Goal: Task Accomplishment & Management: Use online tool/utility

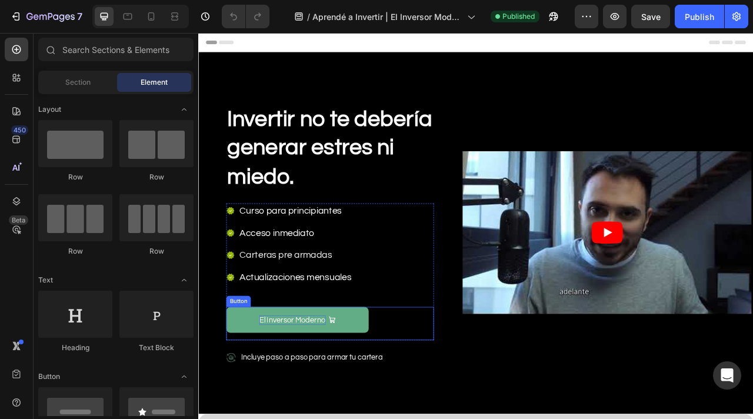
click at [315, 399] on p "El Inversor Moderno" at bounding box center [318, 398] width 84 height 12
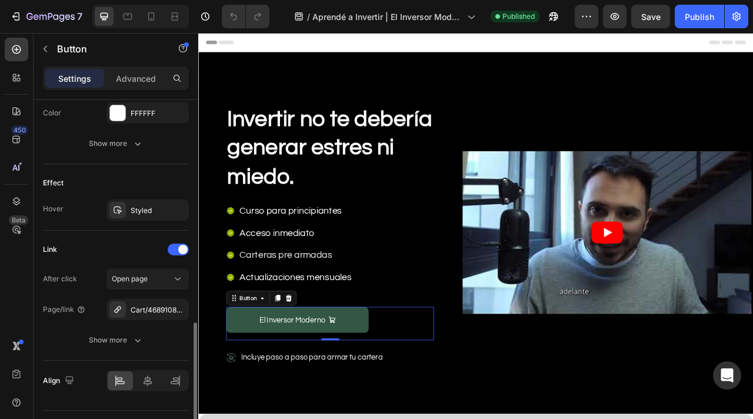
scroll to position [655, 0]
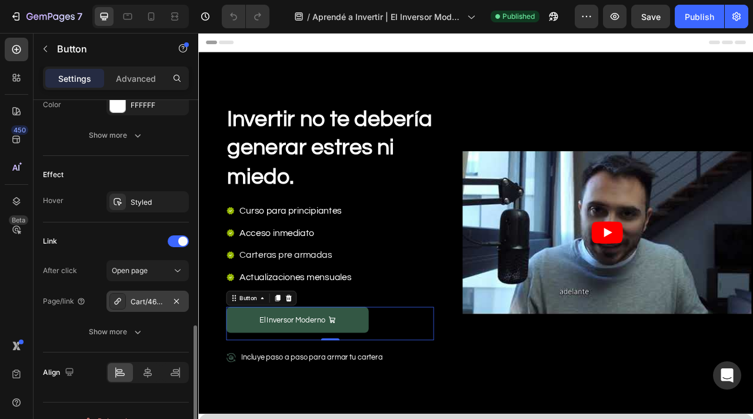
click at [160, 296] on div "Cart/46891082154232:1?Checkout" at bounding box center [148, 301] width 34 height 11
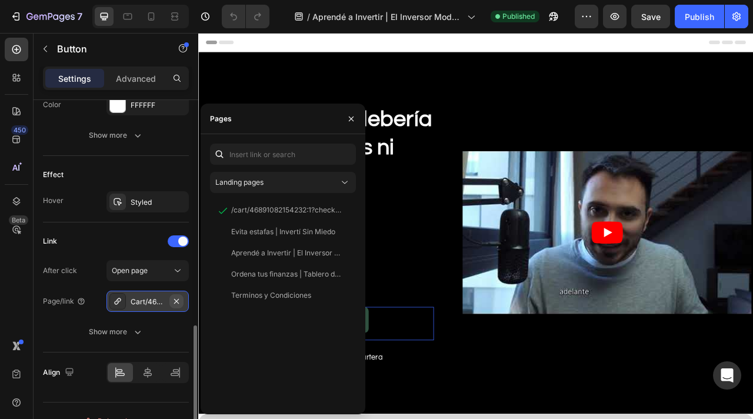
click at [176, 298] on icon "button" at bounding box center [176, 300] width 5 height 5
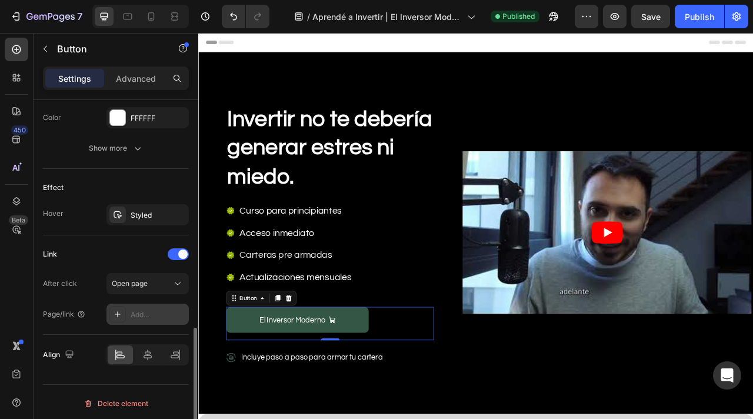
click at [138, 309] on div "Add..." at bounding box center [158, 314] width 55 height 11
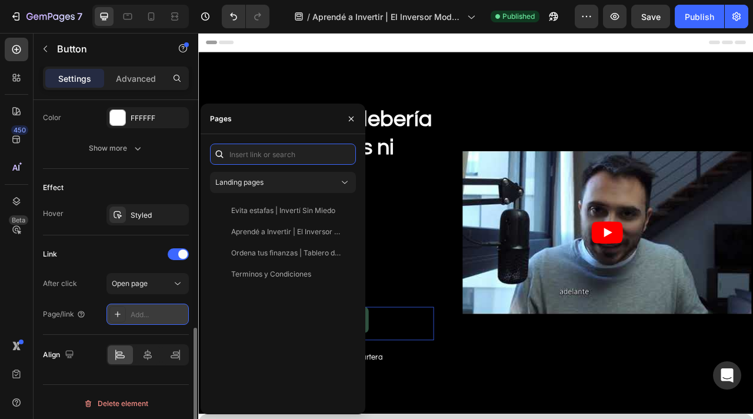
paste input "/cart/46882587279608:1"
type input "/cart/46882587279608:1"
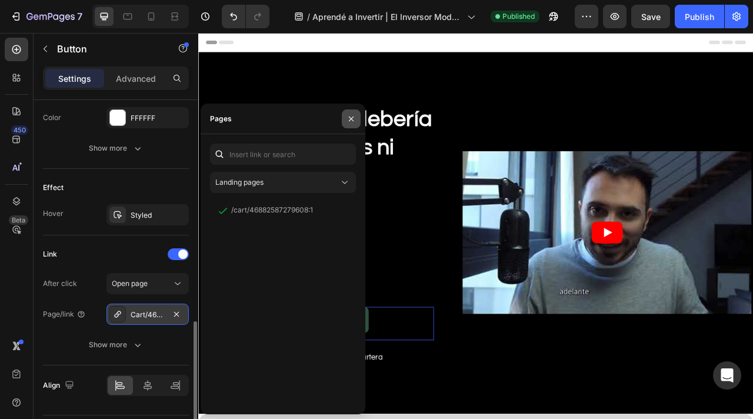
click at [348, 116] on icon "button" at bounding box center [350, 118] width 9 height 9
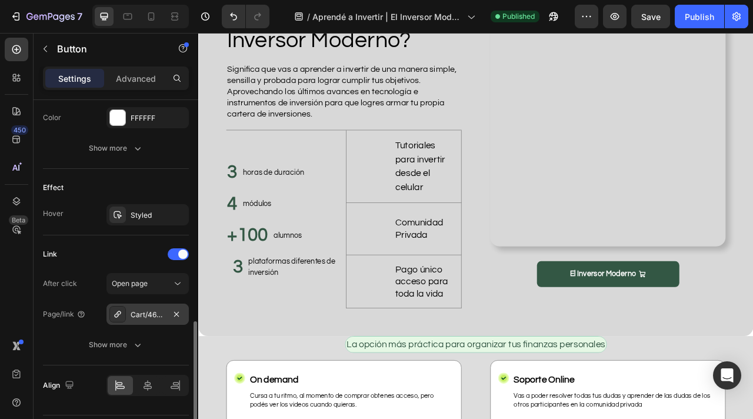
scroll to position [569, 0]
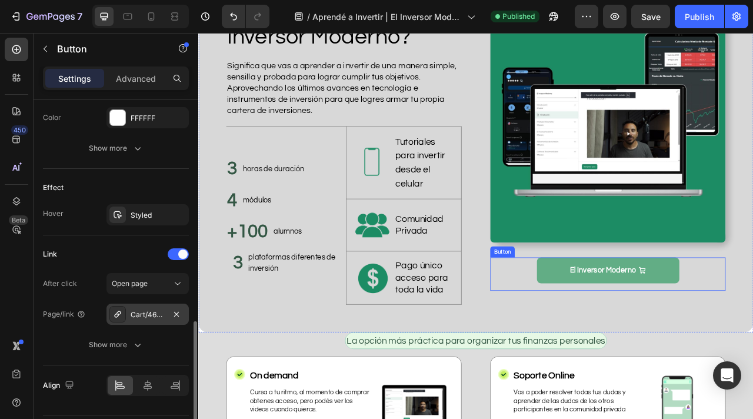
click at [659, 343] on link "El Inversor Moderno" at bounding box center [719, 334] width 181 height 33
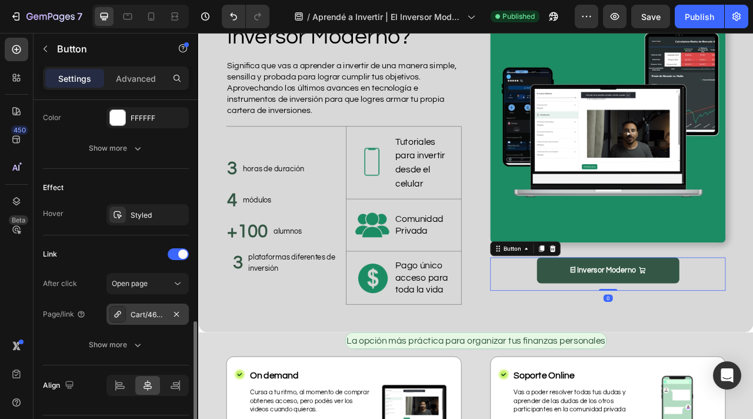
click at [145, 309] on div "Cart/46891082154232:1?Checkout" at bounding box center [148, 314] width 34 height 11
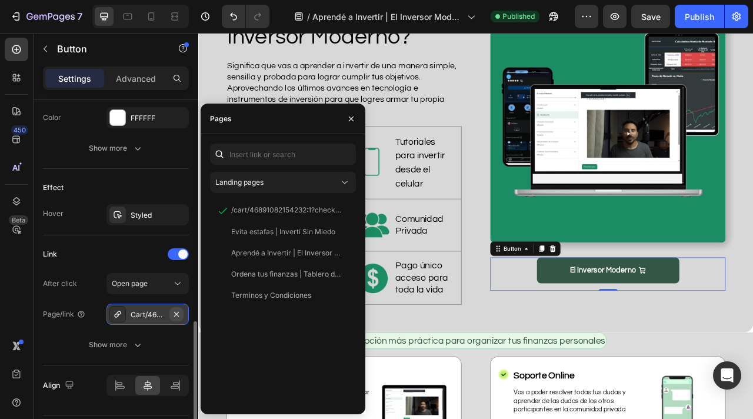
click at [175, 311] on icon "button" at bounding box center [176, 313] width 5 height 5
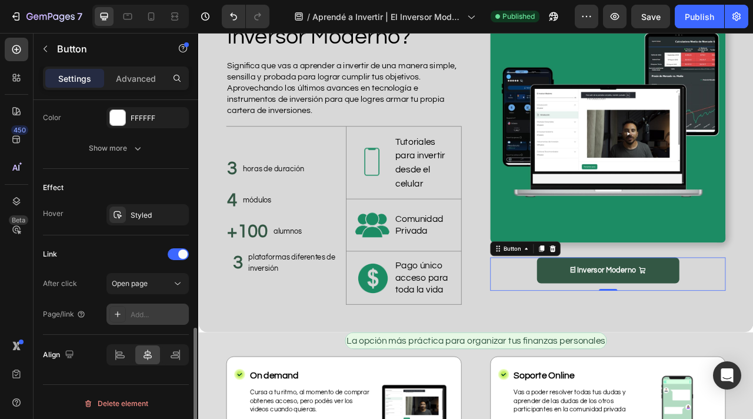
click at [141, 311] on div "Add..." at bounding box center [158, 314] width 55 height 11
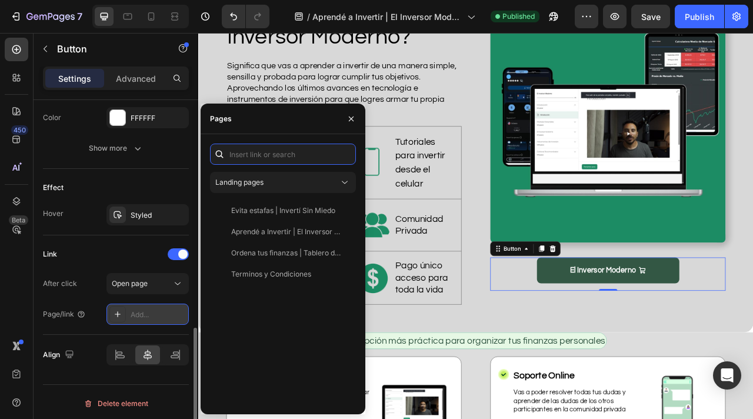
paste input "/cart/46882587279608:1"
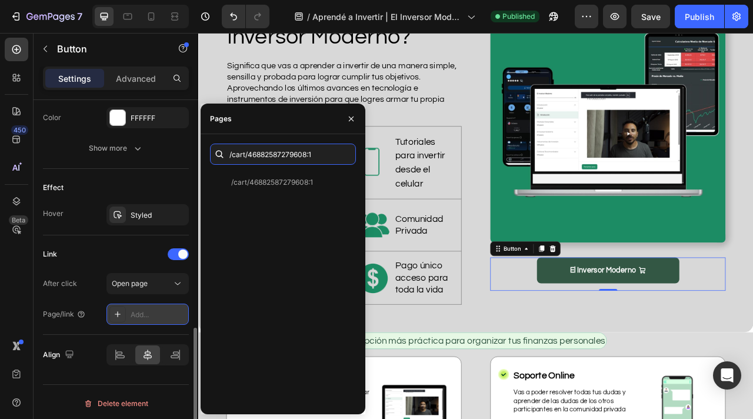
type input "/cart/46882587279608:1"
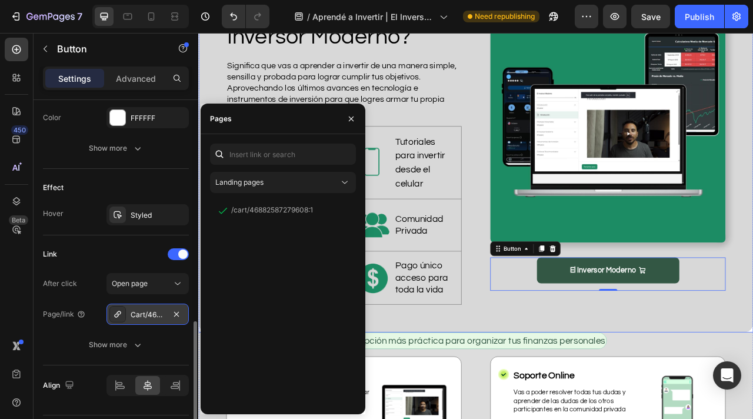
click at [522, 383] on div "¿Qué significa ser un Inversor Moderno? Heading Significa que vas a aprender a …" at bounding box center [551, 180] width 706 height 468
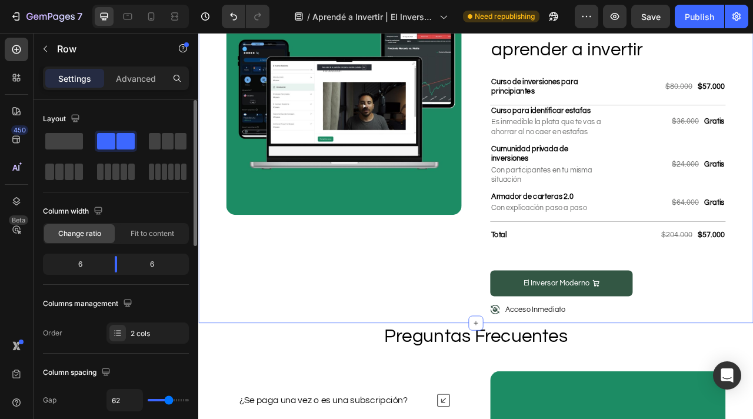
scroll to position [2955, 0]
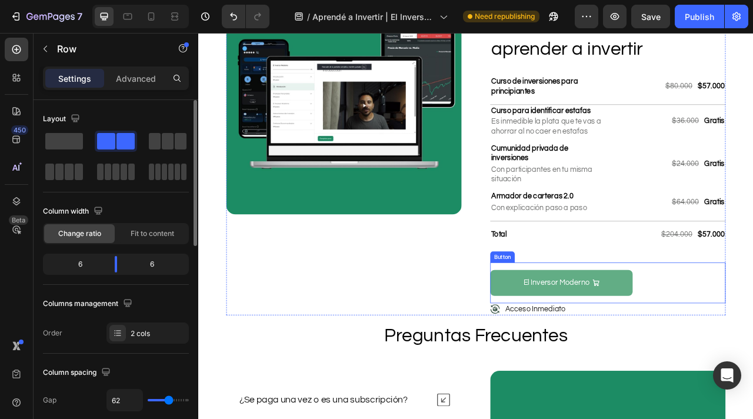
click at [636, 357] on link "El Inversor Moderno" at bounding box center [659, 350] width 181 height 33
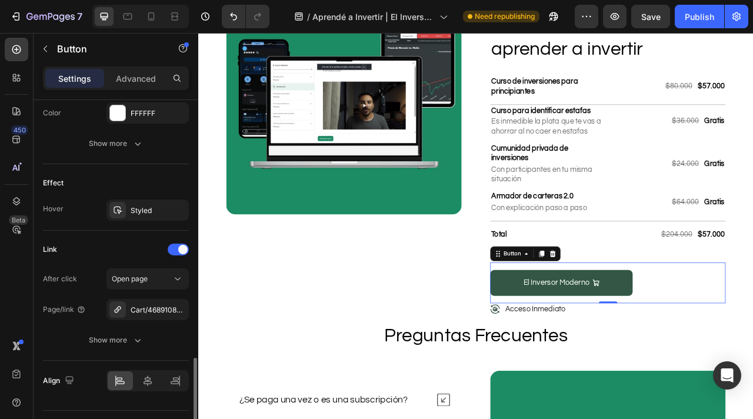
scroll to position [673, 0]
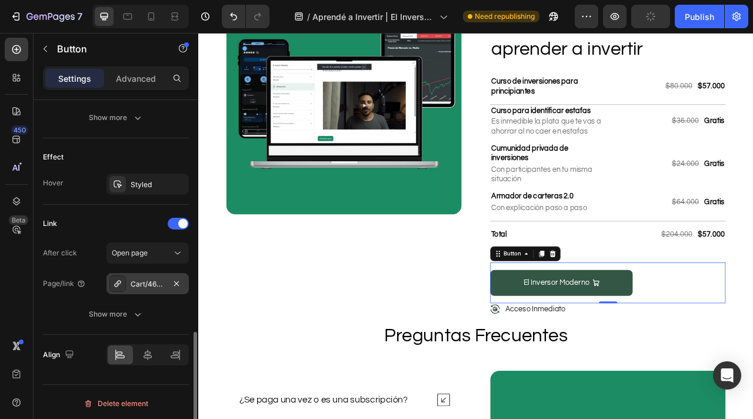
click at [142, 282] on div "Cart/46891082154232:1?Checkout" at bounding box center [148, 284] width 34 height 11
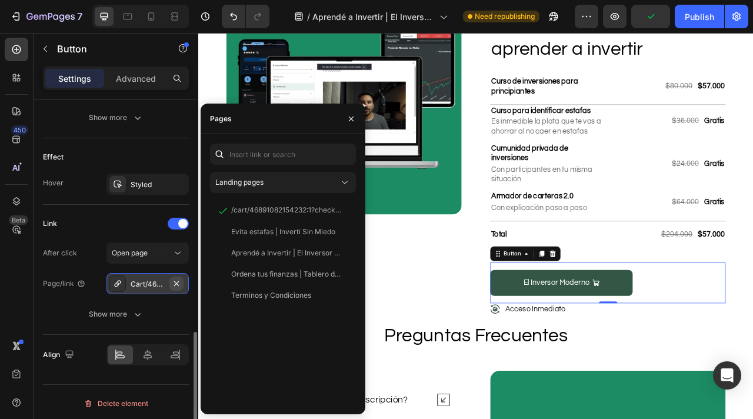
click at [176, 281] on icon "button" at bounding box center [176, 283] width 9 height 9
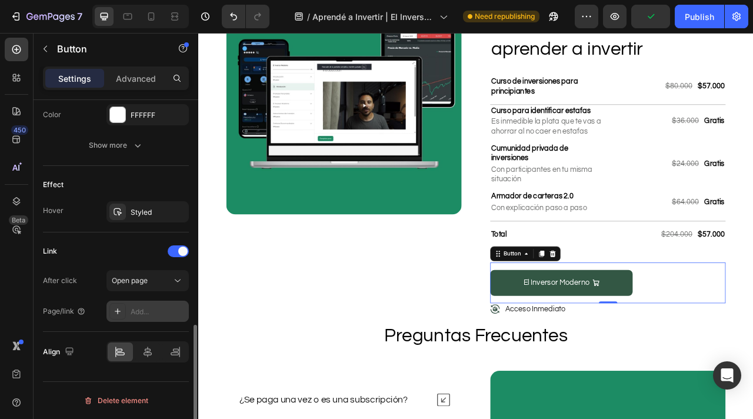
scroll to position [642, 0]
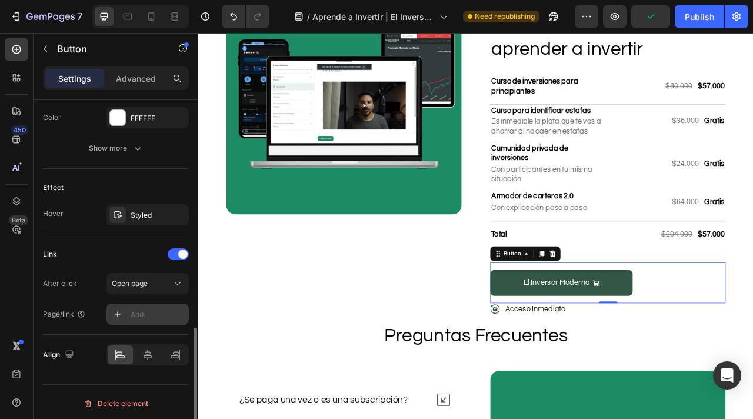
click at [144, 311] on div "Add..." at bounding box center [158, 314] width 55 height 11
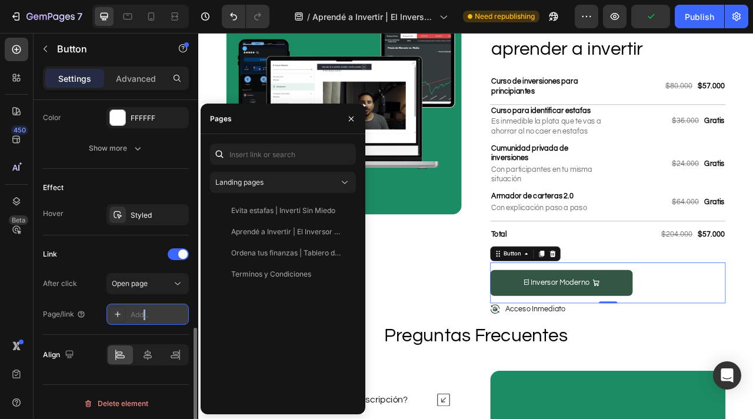
click at [144, 311] on div "Add..." at bounding box center [158, 314] width 55 height 11
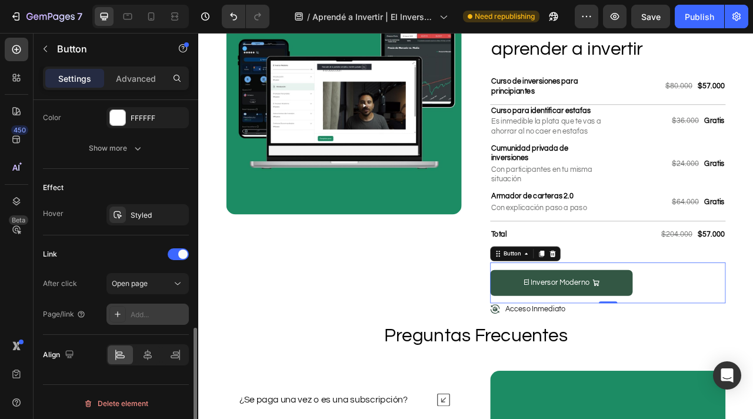
click at [141, 311] on div "Add..." at bounding box center [158, 314] width 55 height 11
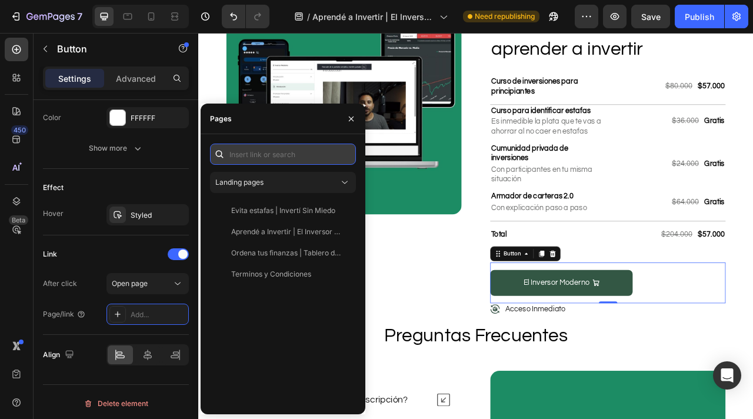
click at [264, 155] on input "text" at bounding box center [283, 154] width 146 height 21
paste input "/cart/46882587279608:1"
type input "/cart/46882587279608:1"
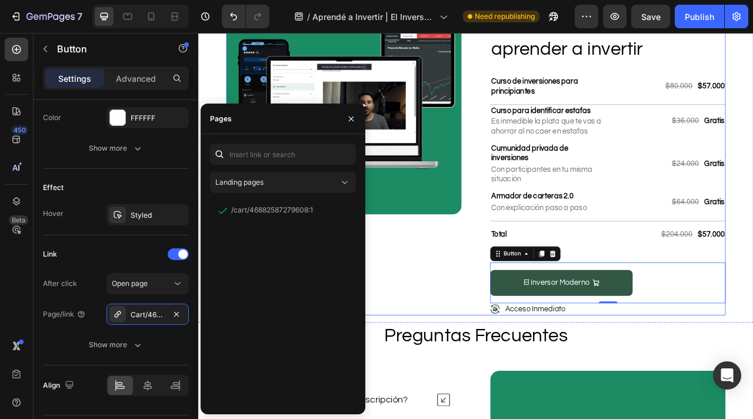
click at [539, 362] on div "Image Row Acceso Instantaneo Text Block Row No esperes más para aprender a inve…" at bounding box center [550, 178] width 635 height 428
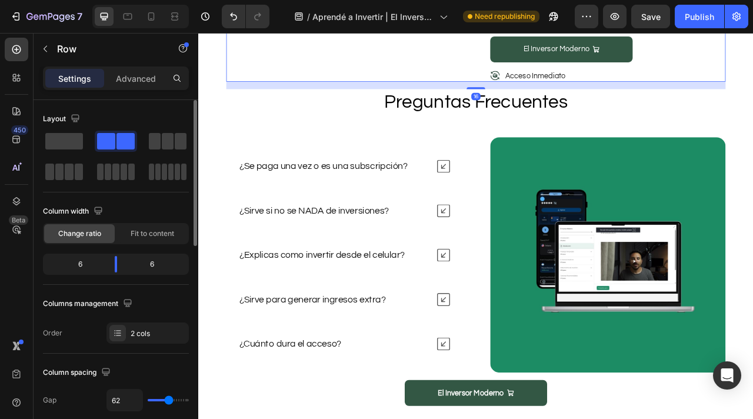
scroll to position [3475, 0]
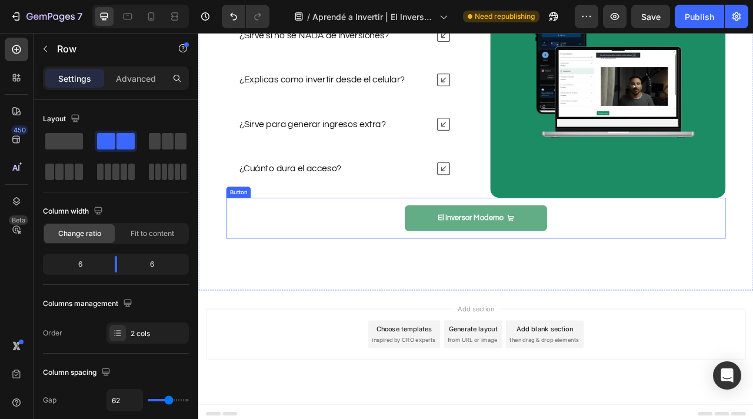
click at [515, 269] on link "El Inversor Moderno" at bounding box center [551, 268] width 181 height 33
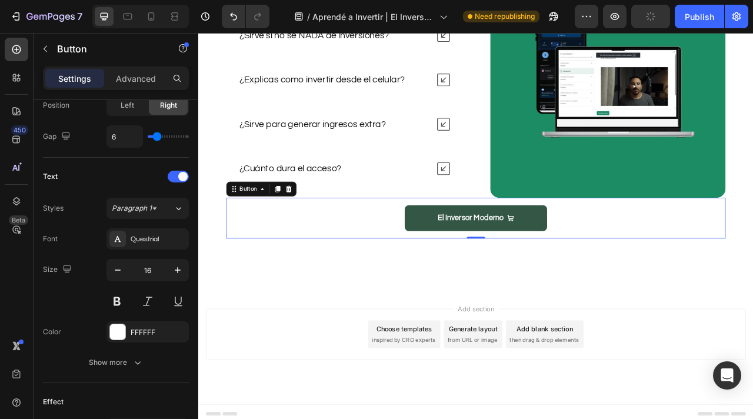
scroll to position [673, 0]
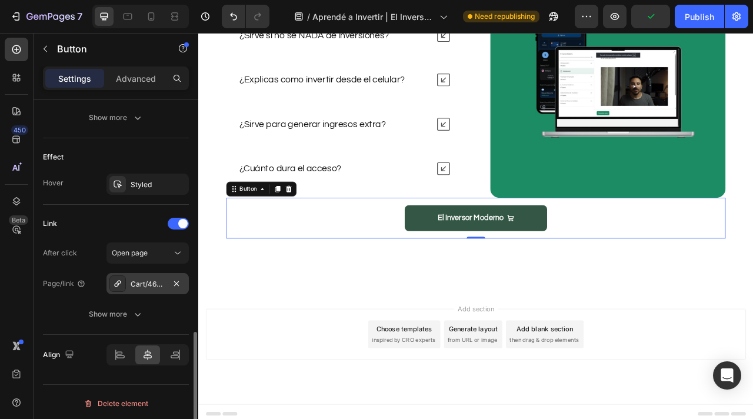
click at [152, 282] on div "Cart/46891082154232:1?Checkout" at bounding box center [148, 284] width 34 height 11
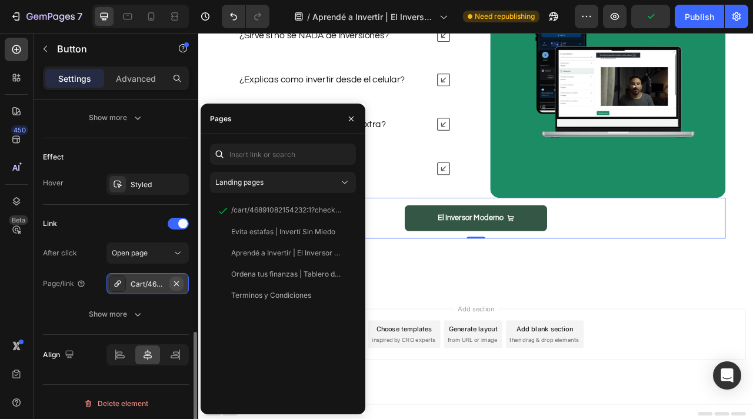
click at [179, 279] on icon "button" at bounding box center [176, 283] width 9 height 9
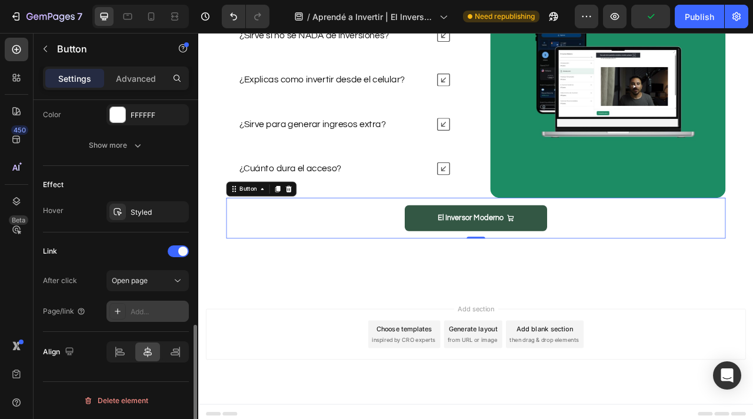
scroll to position [642, 0]
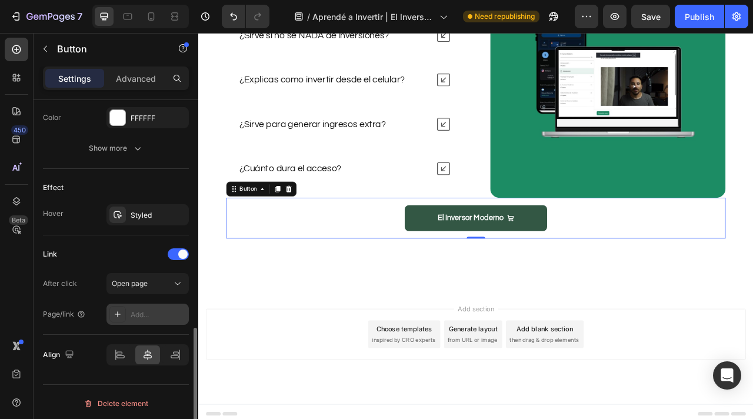
click at [136, 311] on div "Add..." at bounding box center [158, 314] width 55 height 11
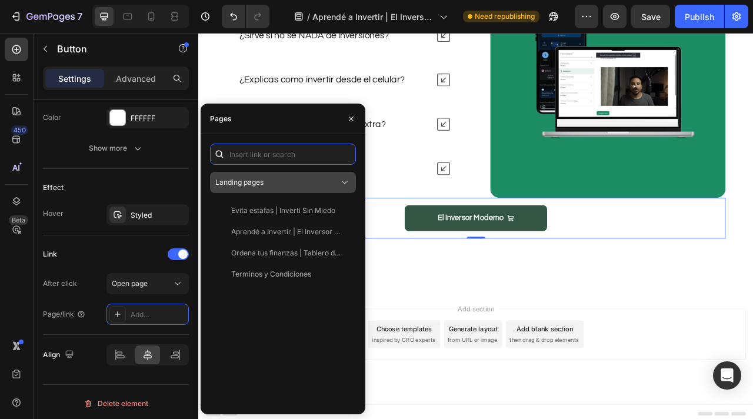
paste input "/cart/46882587279608:1"
type input "/cart/46882587279608:1"
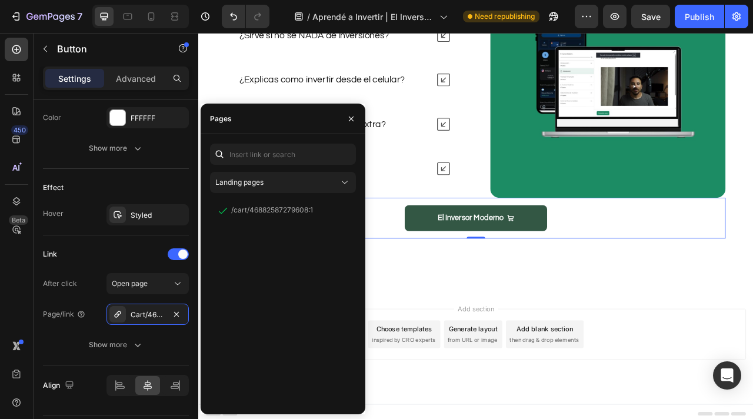
click at [552, 311] on div "Preguntas Frecuentes Heading ¿Se paga una vez o es una subscripción? ¿Sirve si …" at bounding box center [551, 121] width 706 height 478
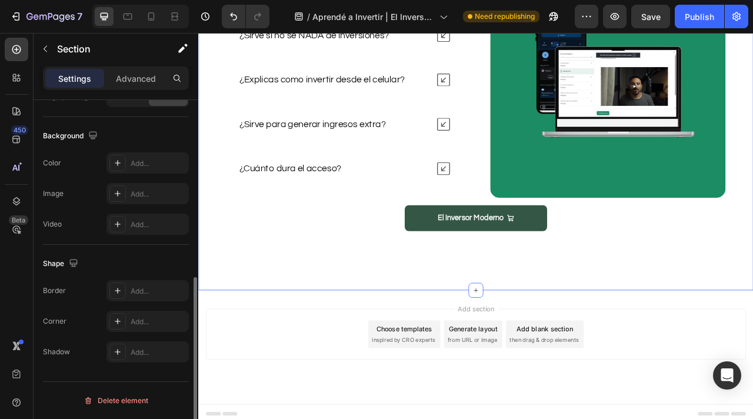
scroll to position [0, 0]
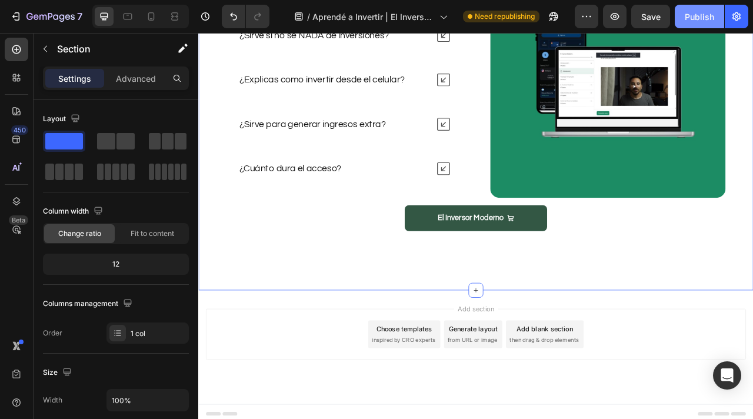
click at [696, 6] on button "Publish" at bounding box center [699, 17] width 49 height 24
